Goal: Task Accomplishment & Management: Manage account settings

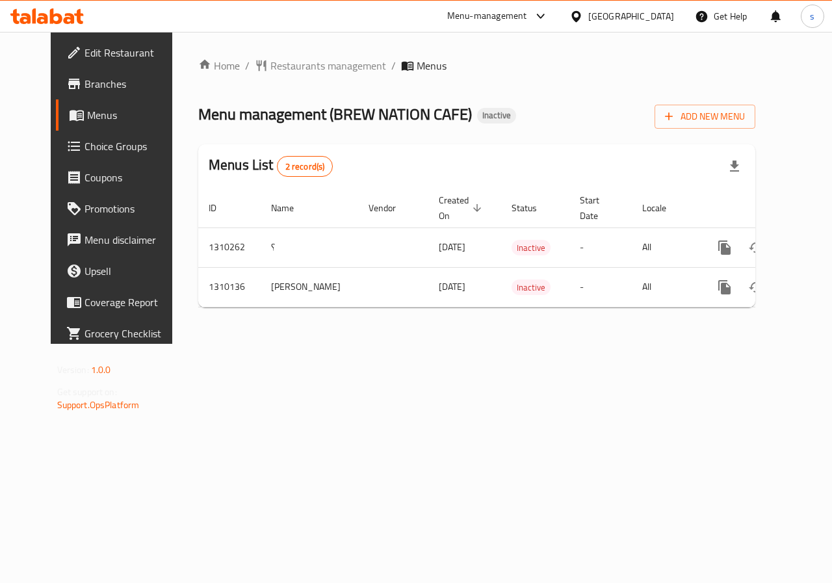
click at [84, 53] on span "Edit Restaurant" at bounding box center [131, 53] width 95 height 16
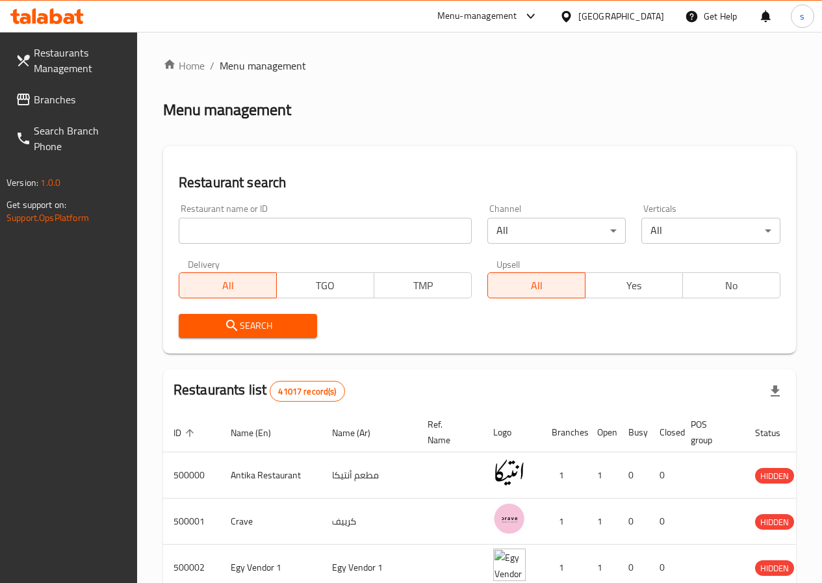
click at [83, 62] on span "Restaurants Management" at bounding box center [80, 60] width 93 height 31
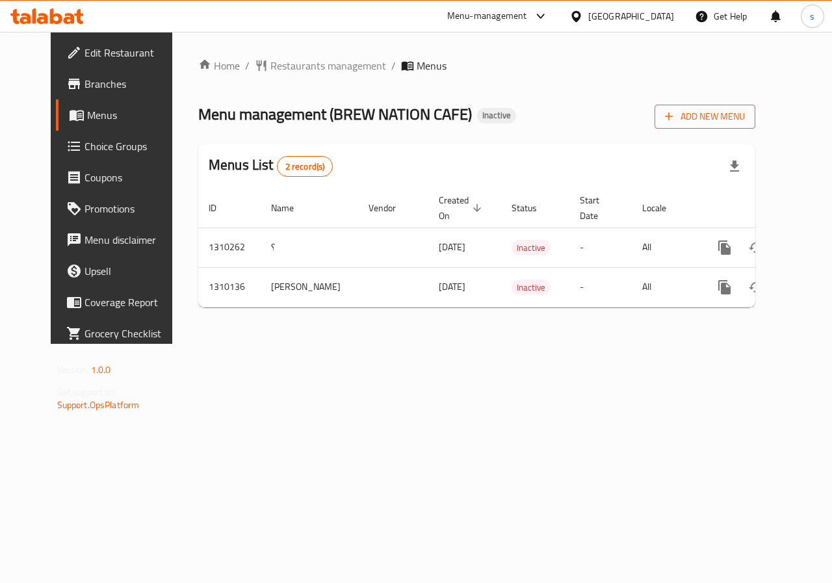
click at [755, 127] on button "Add New Menu" at bounding box center [704, 117] width 101 height 24
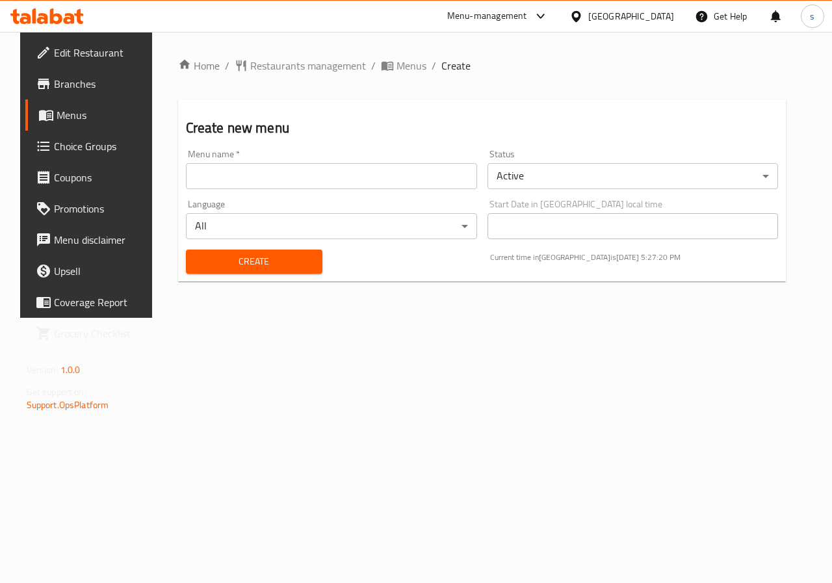
click at [218, 166] on input "text" at bounding box center [331, 176] width 291 height 26
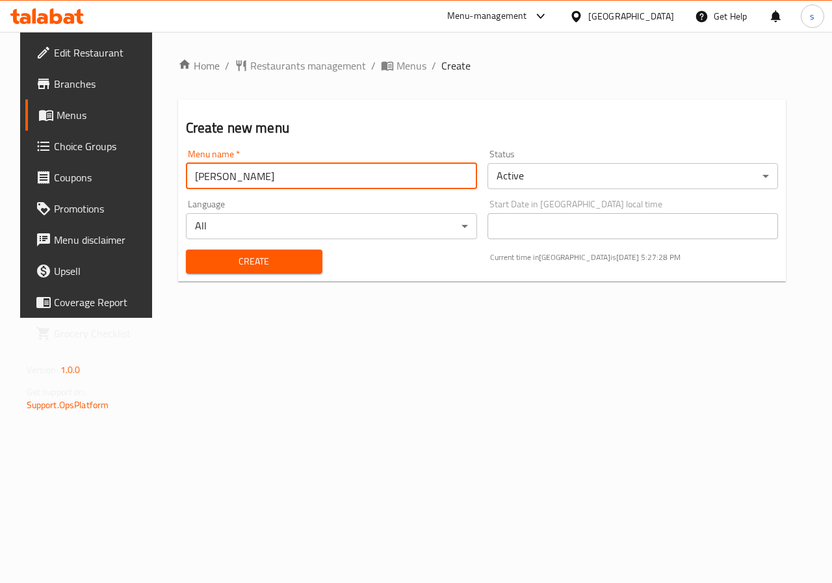
type input "kylie"
click at [575, 166] on body "​ Menu-management Egypt Get Help s Edit Restaurant Branches Menus Choice Groups…" at bounding box center [416, 307] width 832 height 551
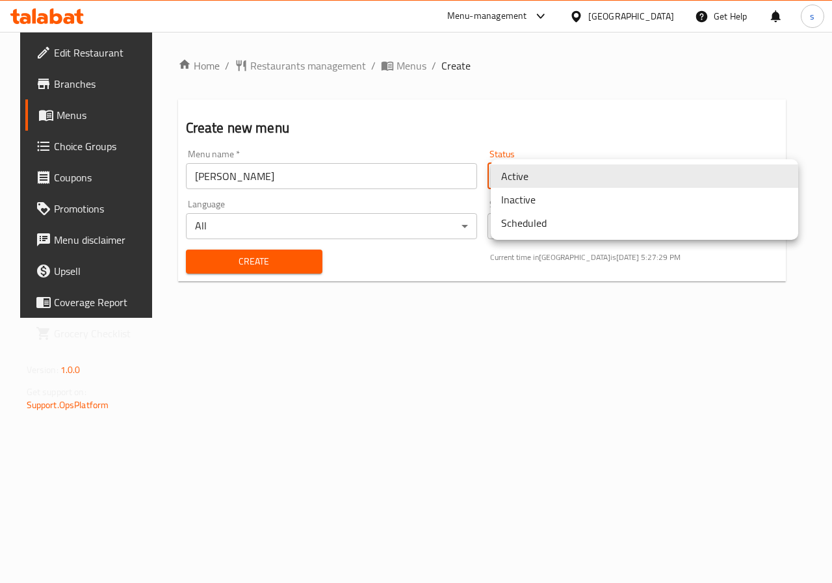
click at [540, 196] on li "Inactive" at bounding box center [644, 199] width 307 height 23
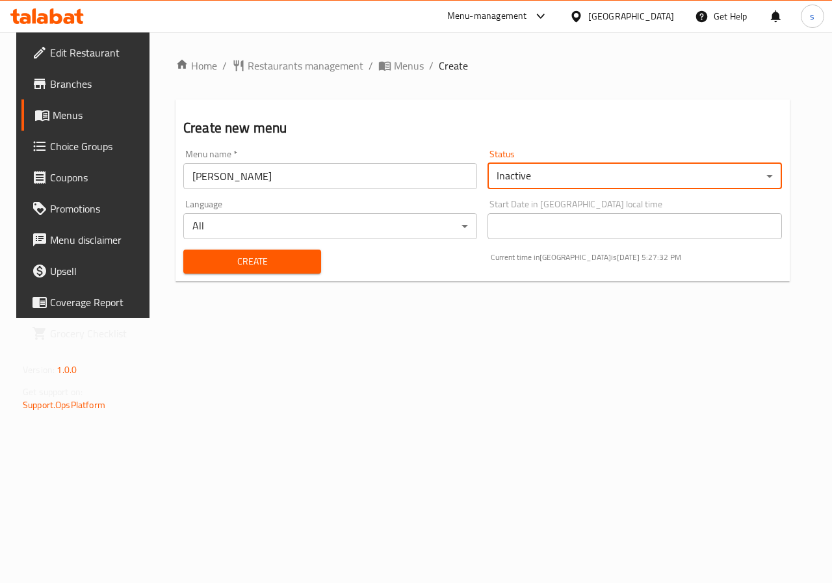
click at [278, 257] on span "Create" at bounding box center [252, 261] width 117 height 16
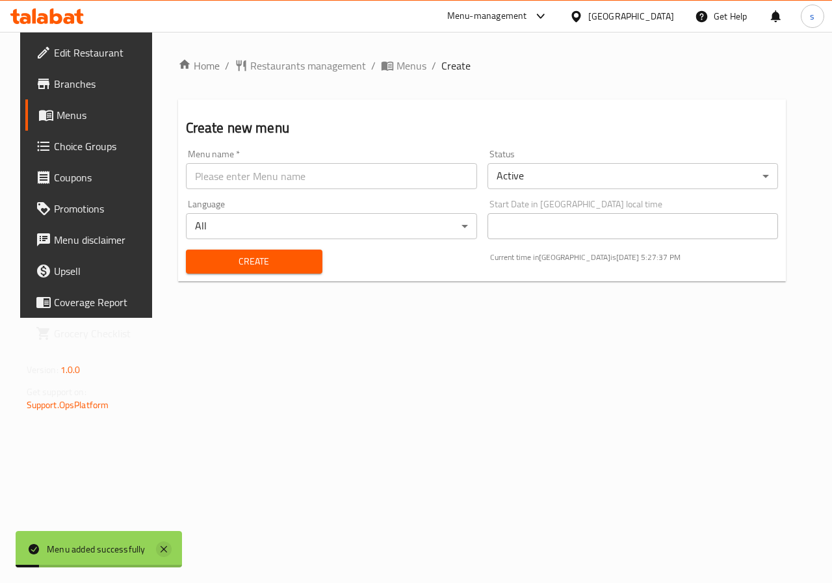
click at [161, 552] on icon at bounding box center [164, 549] width 6 height 6
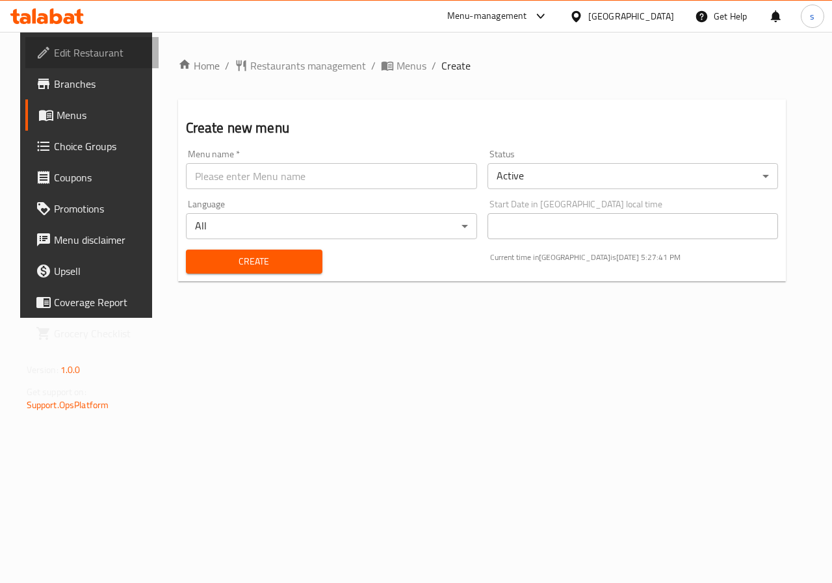
click at [64, 47] on span "Edit Restaurant" at bounding box center [101, 53] width 95 height 16
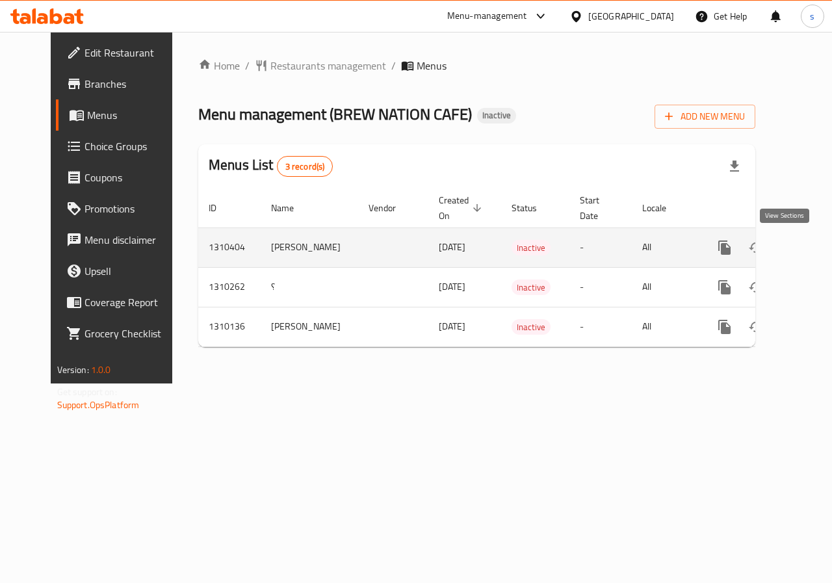
click at [810, 248] on icon "enhanced table" at bounding box center [818, 248] width 16 height 16
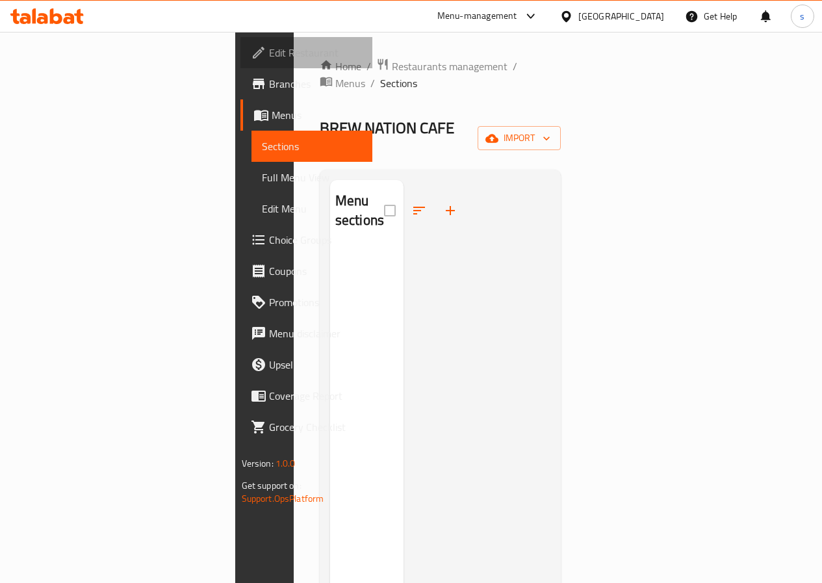
click at [269, 53] on span "Edit Restaurant" at bounding box center [315, 53] width 93 height 16
